Goal: Transaction & Acquisition: Purchase product/service

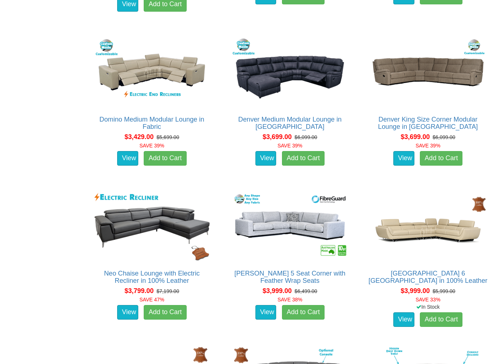
scroll to position [1334, 0]
click at [144, 225] on img at bounding box center [152, 226] width 119 height 73
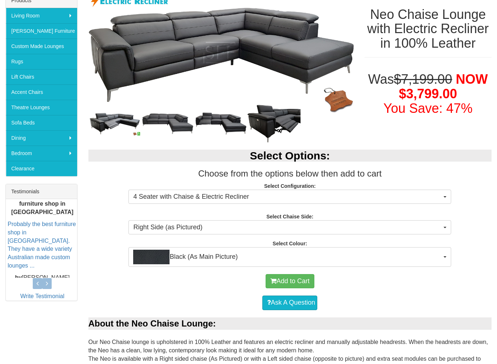
scroll to position [125, 0]
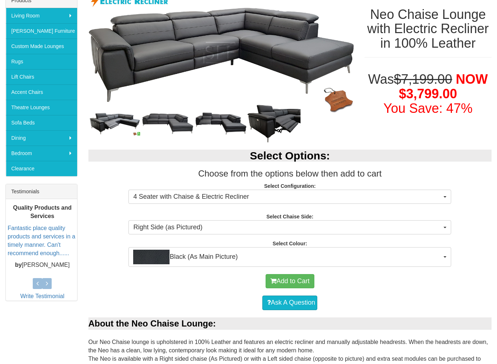
click at [319, 257] on span "Black (As Main Picture)" at bounding box center [287, 257] width 309 height 15
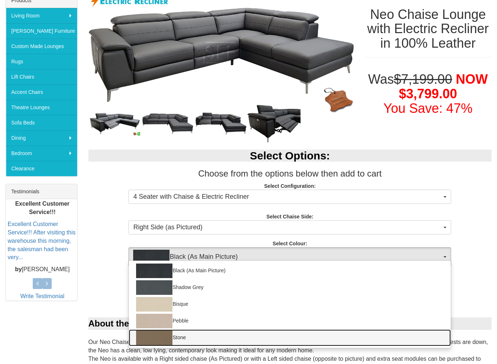
click at [153, 314] on img at bounding box center [154, 338] width 36 height 15
select select "1390"
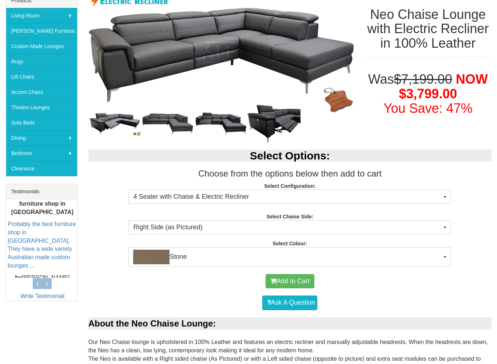
click at [286, 212] on div "Select Options: Choose from the options below then add to cart Select Configura…" at bounding box center [290, 204] width 414 height 124
click at [281, 115] on img at bounding box center [274, 124] width 53 height 38
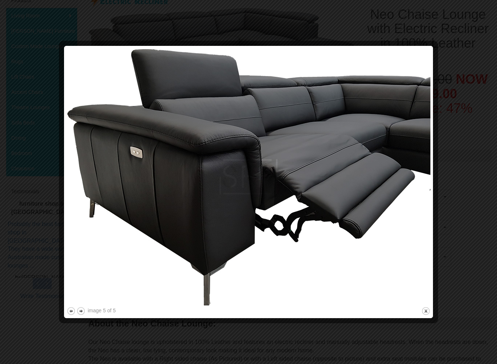
click at [79, 310] on button "next" at bounding box center [80, 311] width 9 height 9
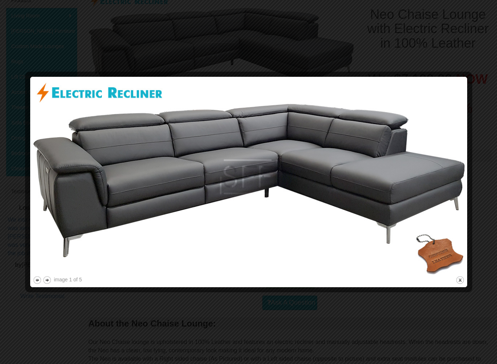
click at [47, 277] on button "next" at bounding box center [47, 280] width 9 height 9
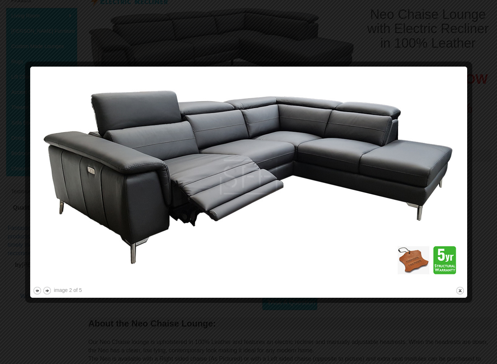
click at [45, 287] on button "next" at bounding box center [47, 290] width 9 height 9
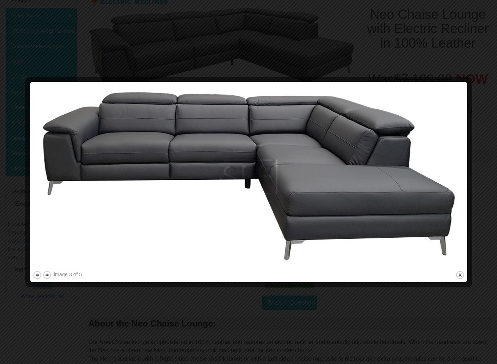
click at [45, 272] on button "next" at bounding box center [47, 275] width 9 height 9
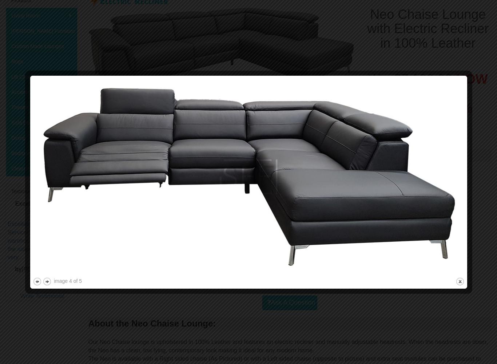
click at [457, 285] on button "close" at bounding box center [460, 281] width 9 height 9
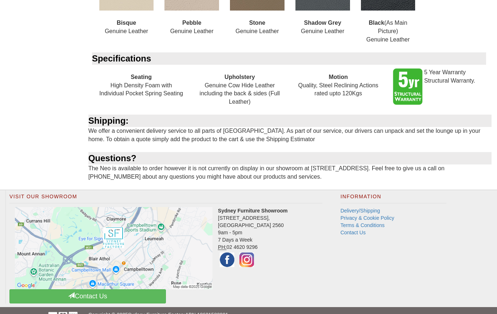
scroll to position [714, 0]
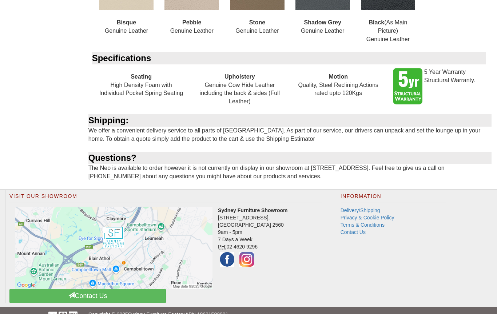
click at [352, 208] on link "Delivery/Shipping" at bounding box center [361, 211] width 40 height 6
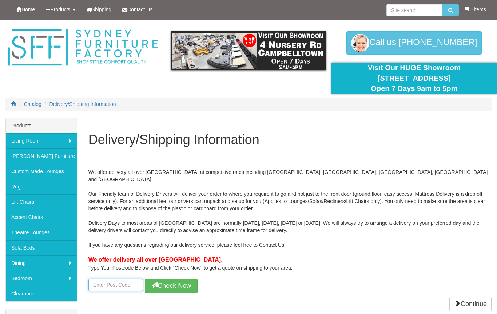
click at [97, 279] on input "number" at bounding box center [115, 285] width 55 height 12
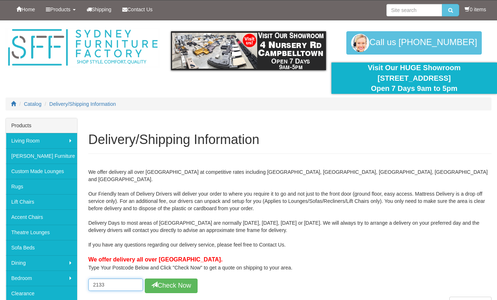
type input "2133"
click at [161, 283] on button "Check Now" at bounding box center [171, 286] width 53 height 15
